Goal: Use online tool/utility: Utilize a website feature to perform a specific function

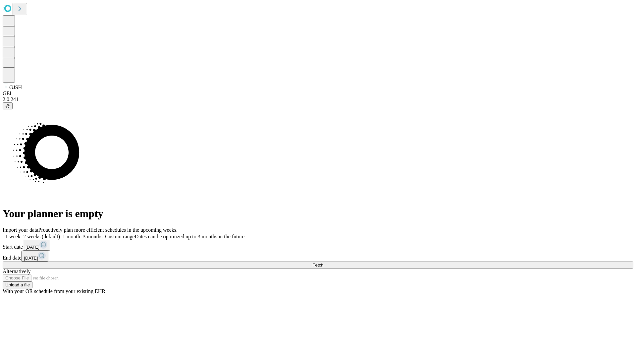
click at [323, 262] on span "Fetch" at bounding box center [317, 264] width 11 height 5
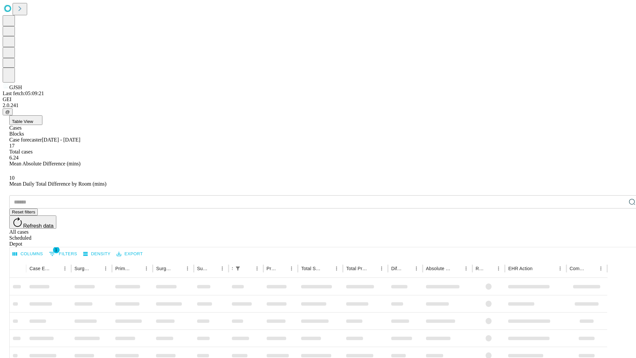
click at [33, 119] on span "Table View" at bounding box center [22, 121] width 21 height 5
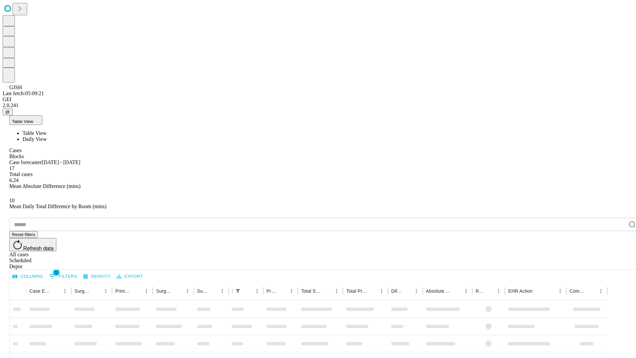
click at [47, 136] on span "Daily View" at bounding box center [35, 139] width 24 height 6
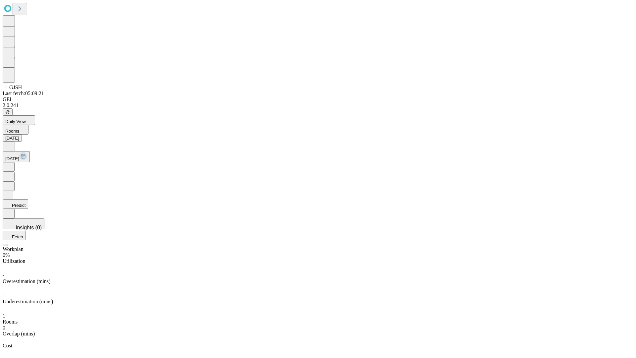
click at [28, 199] on button "Predict" at bounding box center [16, 204] width 26 height 10
